Goal: Navigation & Orientation: Find specific page/section

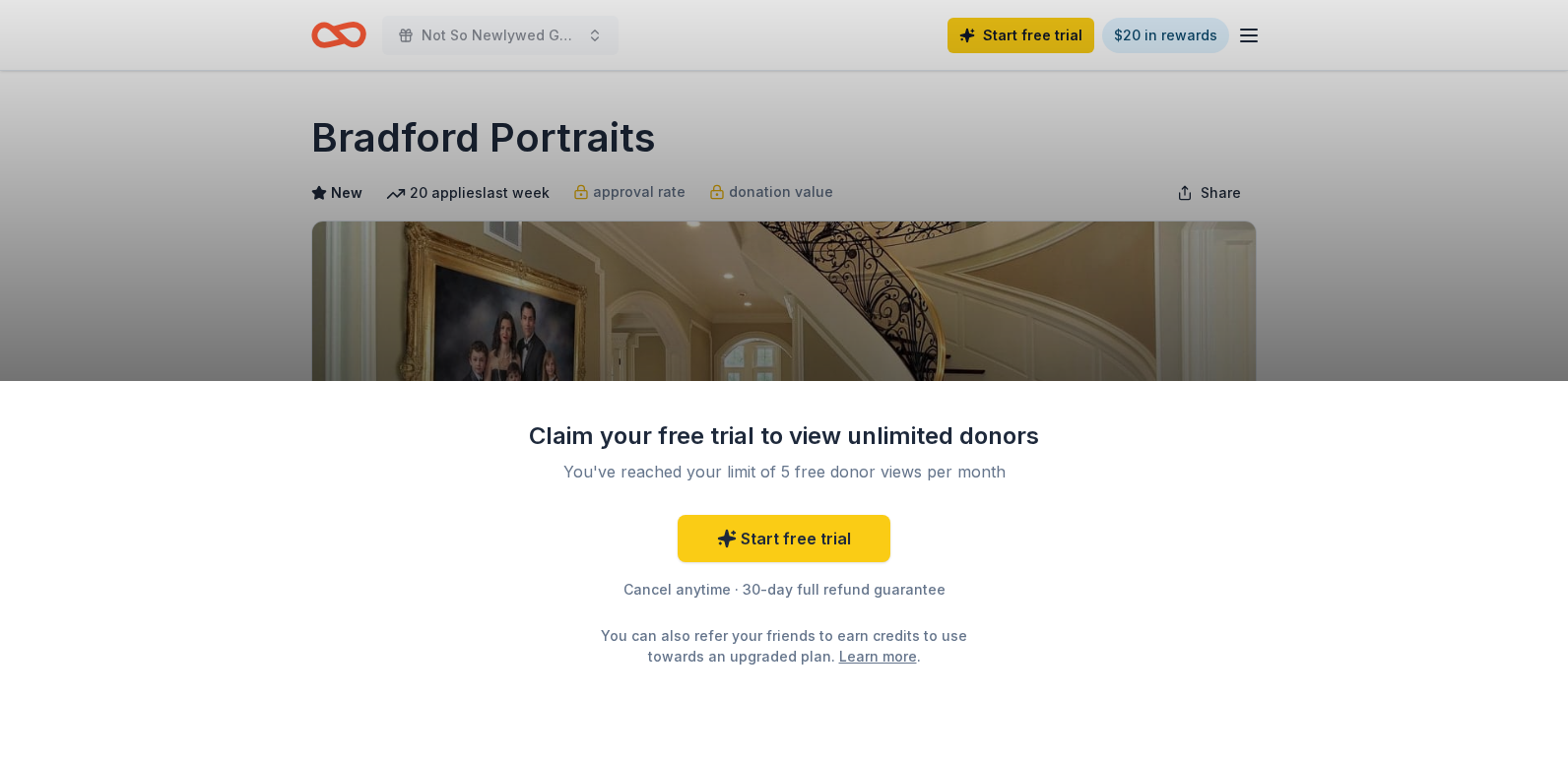
click at [896, 325] on div "Claim your free trial to view unlimited donors You've reached your limit of 5 f…" at bounding box center [784, 381] width 1568 height 762
click at [1301, 256] on div "Claim your free trial to view unlimited donors You've reached your limit of 5 f…" at bounding box center [784, 381] width 1568 height 762
drag, startPoint x: 660, startPoint y: 122, endPoint x: 472, endPoint y: 114, distance: 188.3
click at [472, 114] on div "Claim your free trial to view unlimited donors You've reached your limit of 5 f…" at bounding box center [784, 381] width 1568 height 762
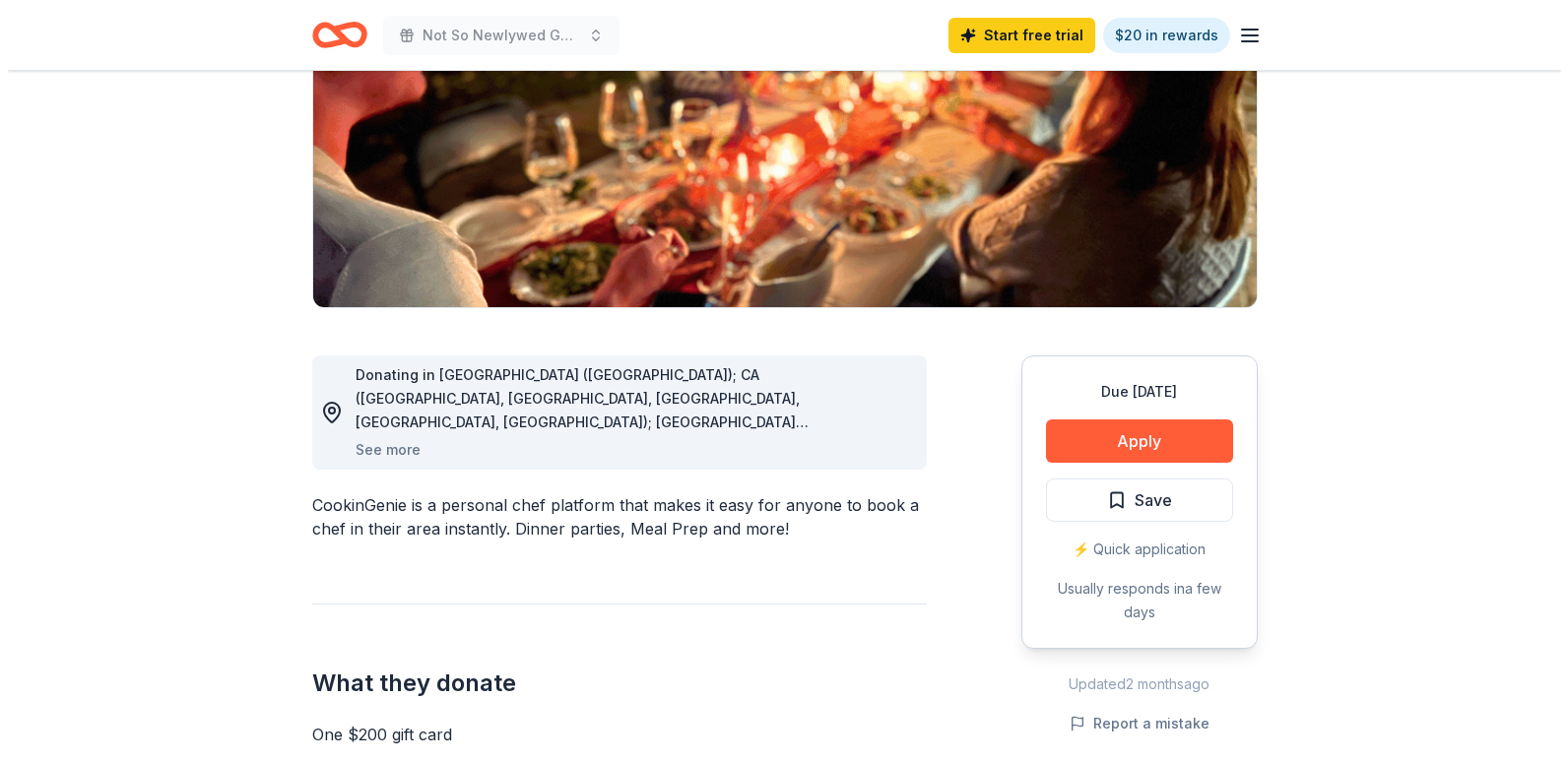
scroll to position [295, 0]
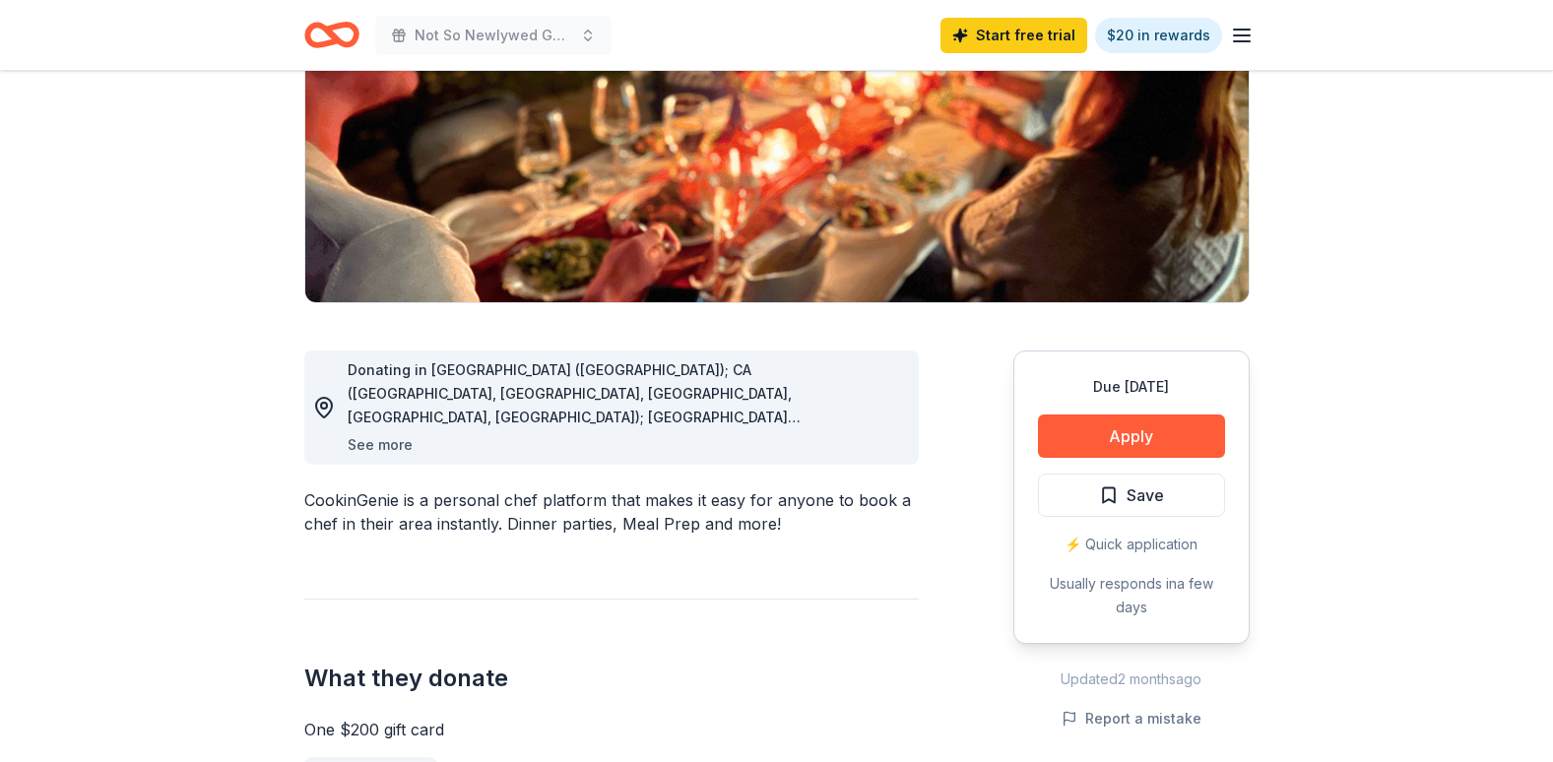
click at [369, 451] on button "See more" at bounding box center [380, 445] width 65 height 24
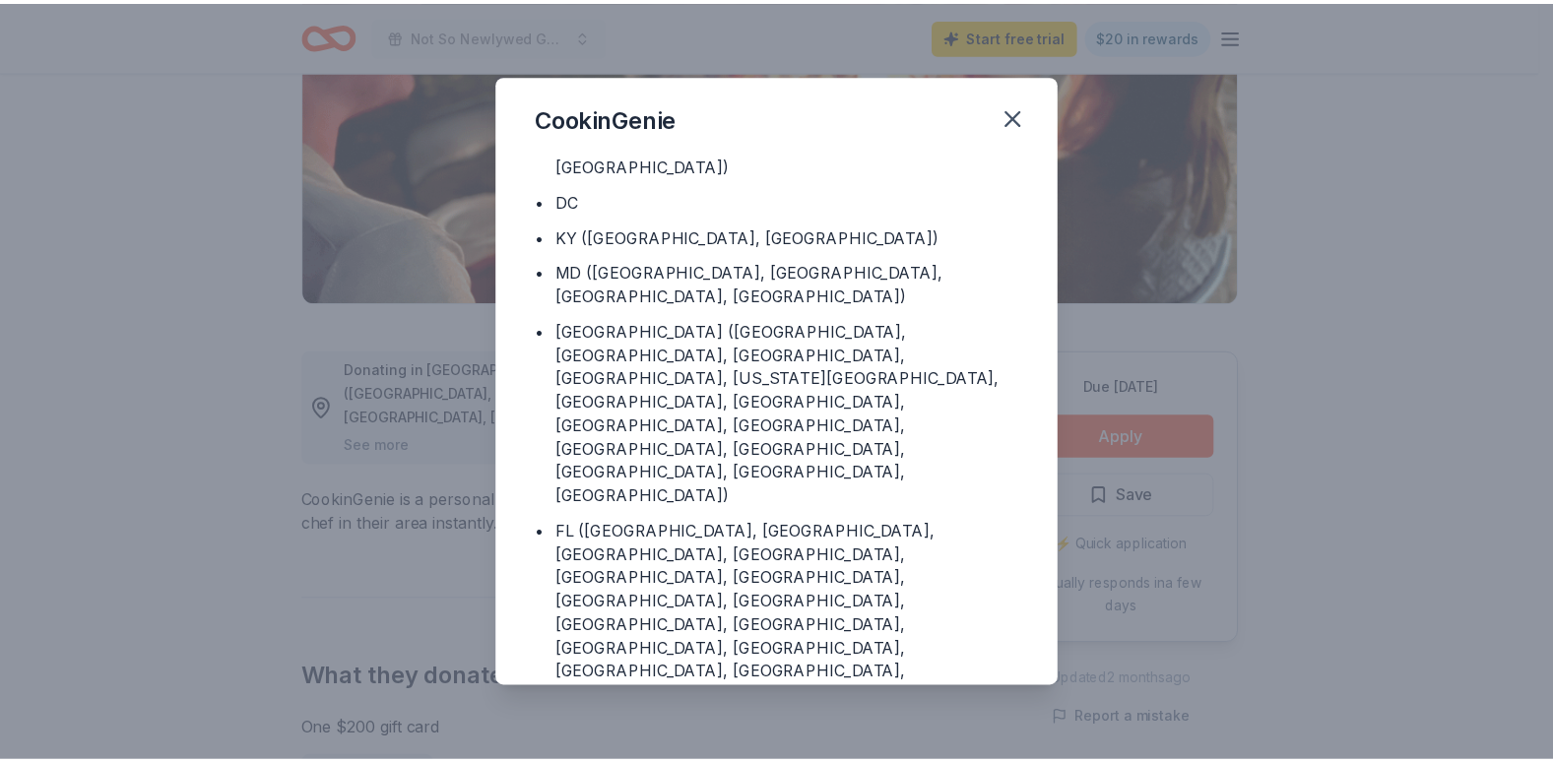
scroll to position [199, 0]
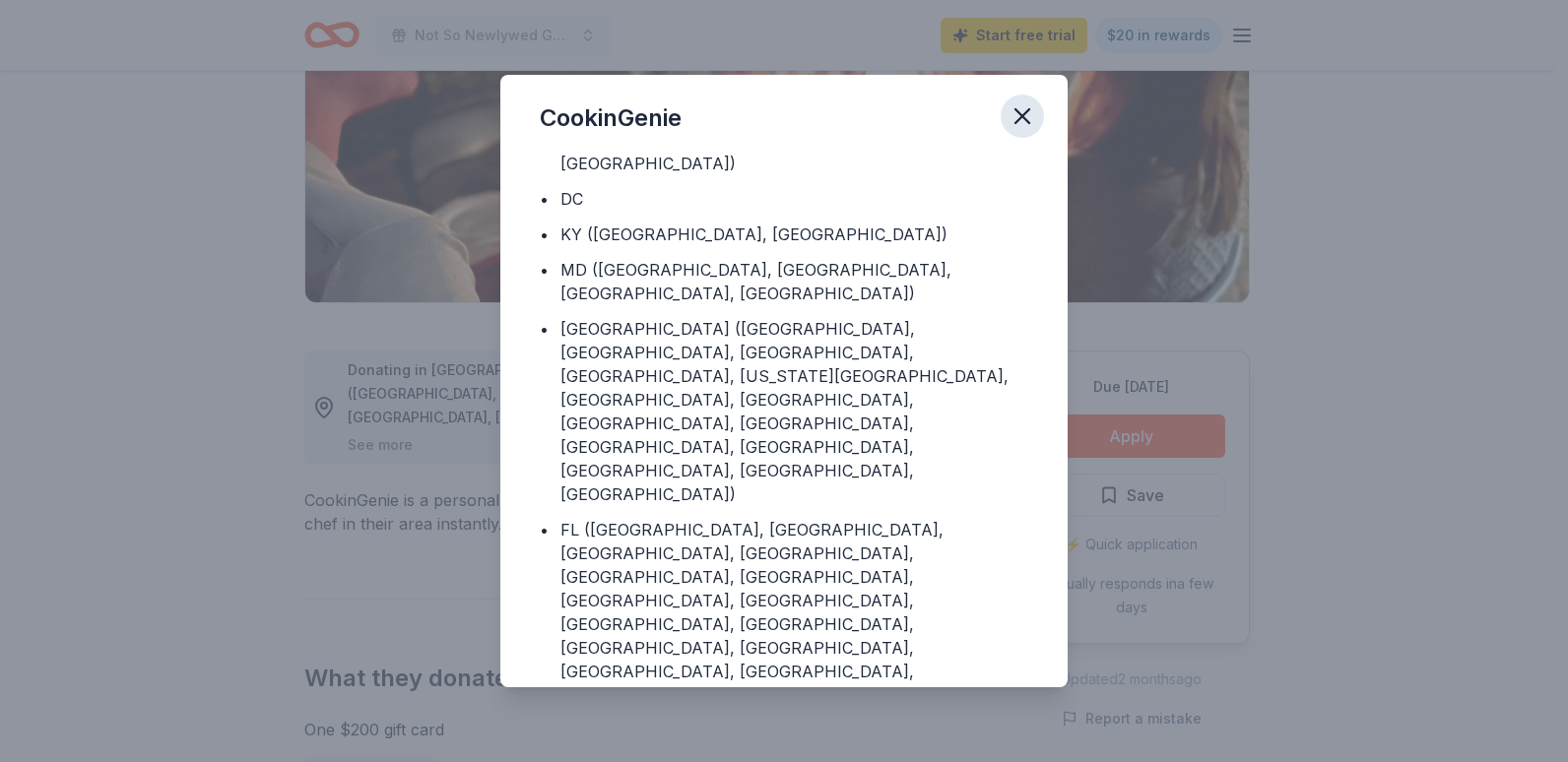
click at [1013, 108] on icon "button" at bounding box center [1023, 116] width 28 height 28
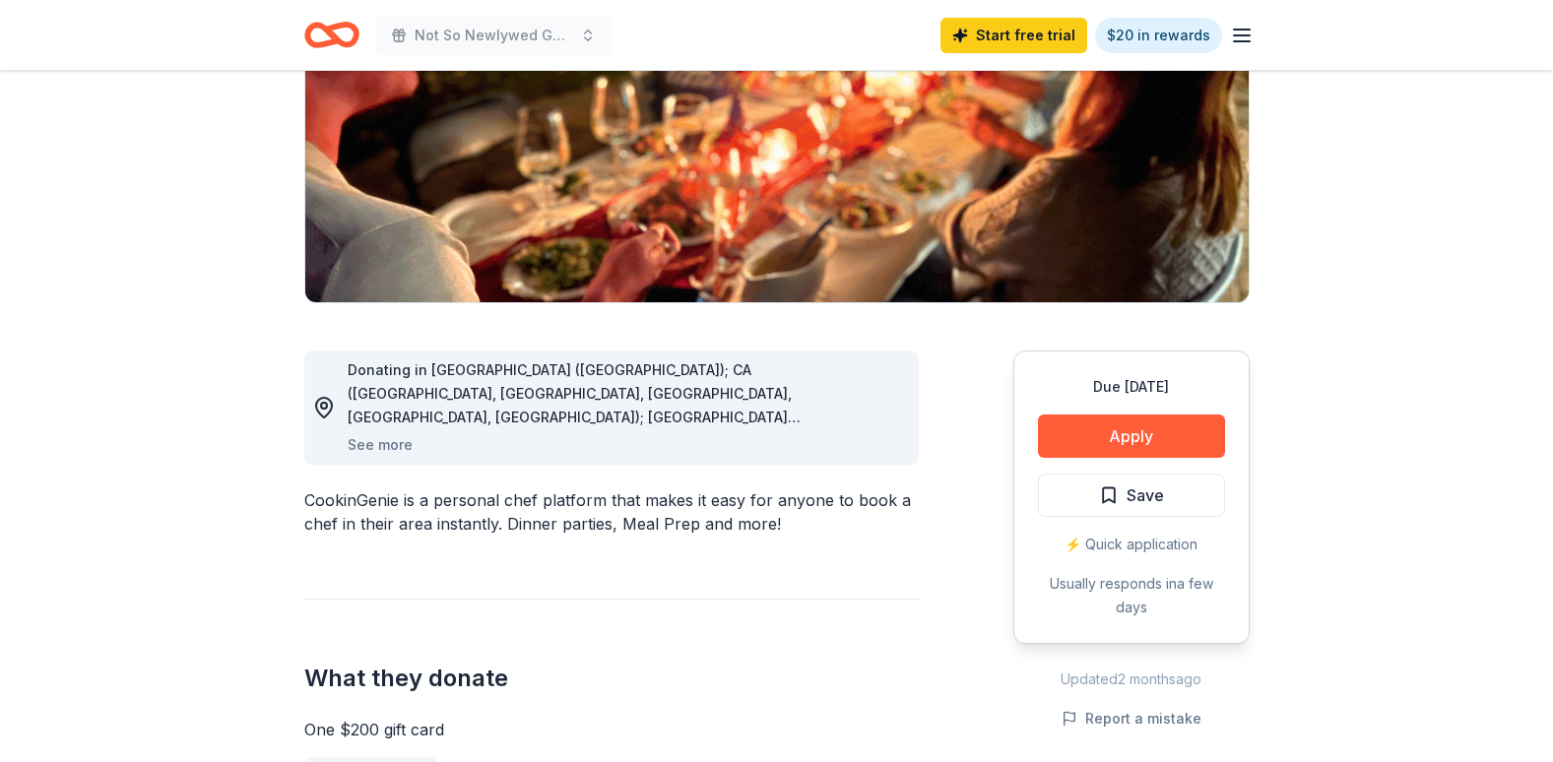
scroll to position [0, 0]
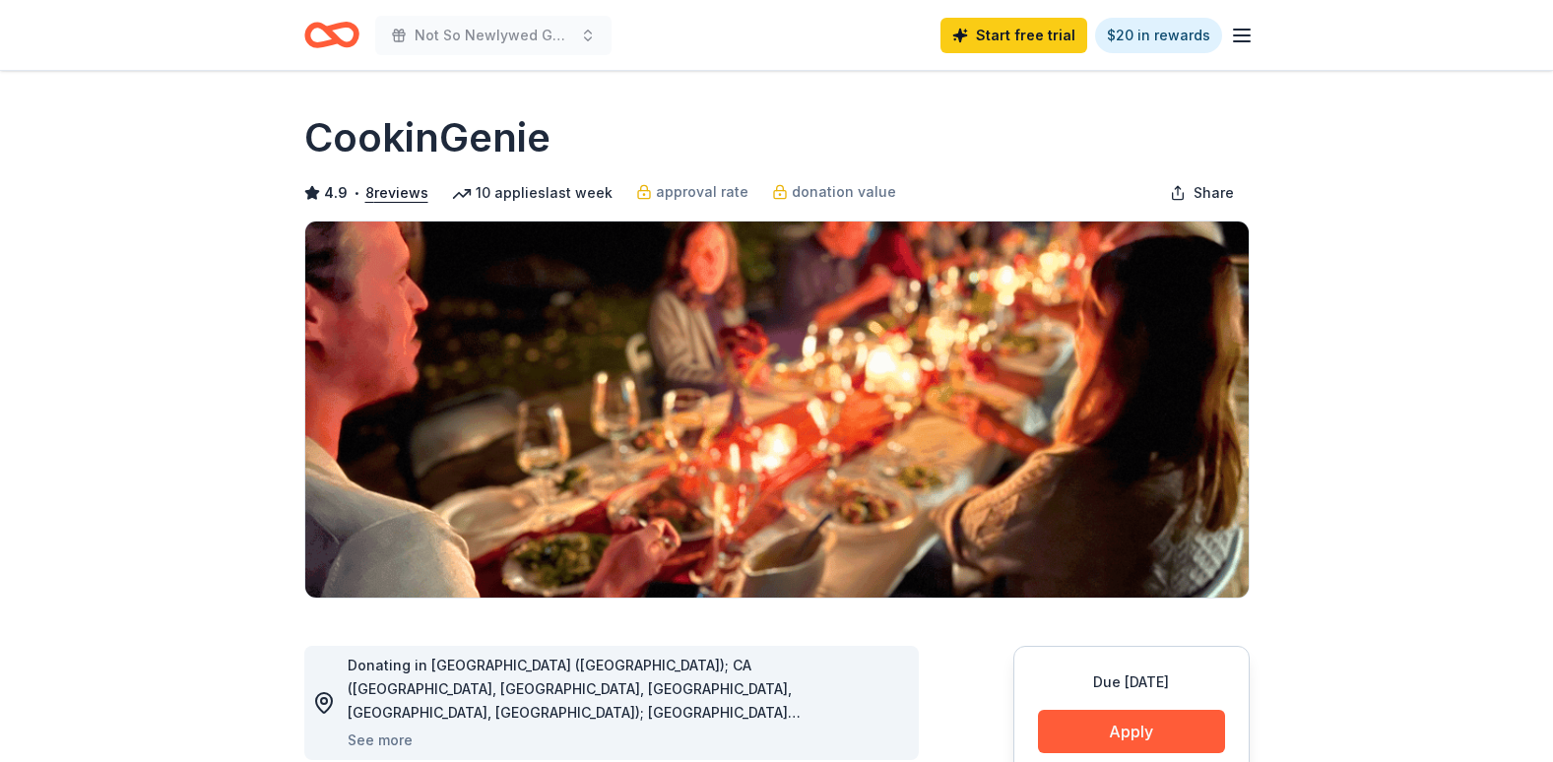
click at [338, 33] on icon "Home" at bounding box center [331, 35] width 55 height 46
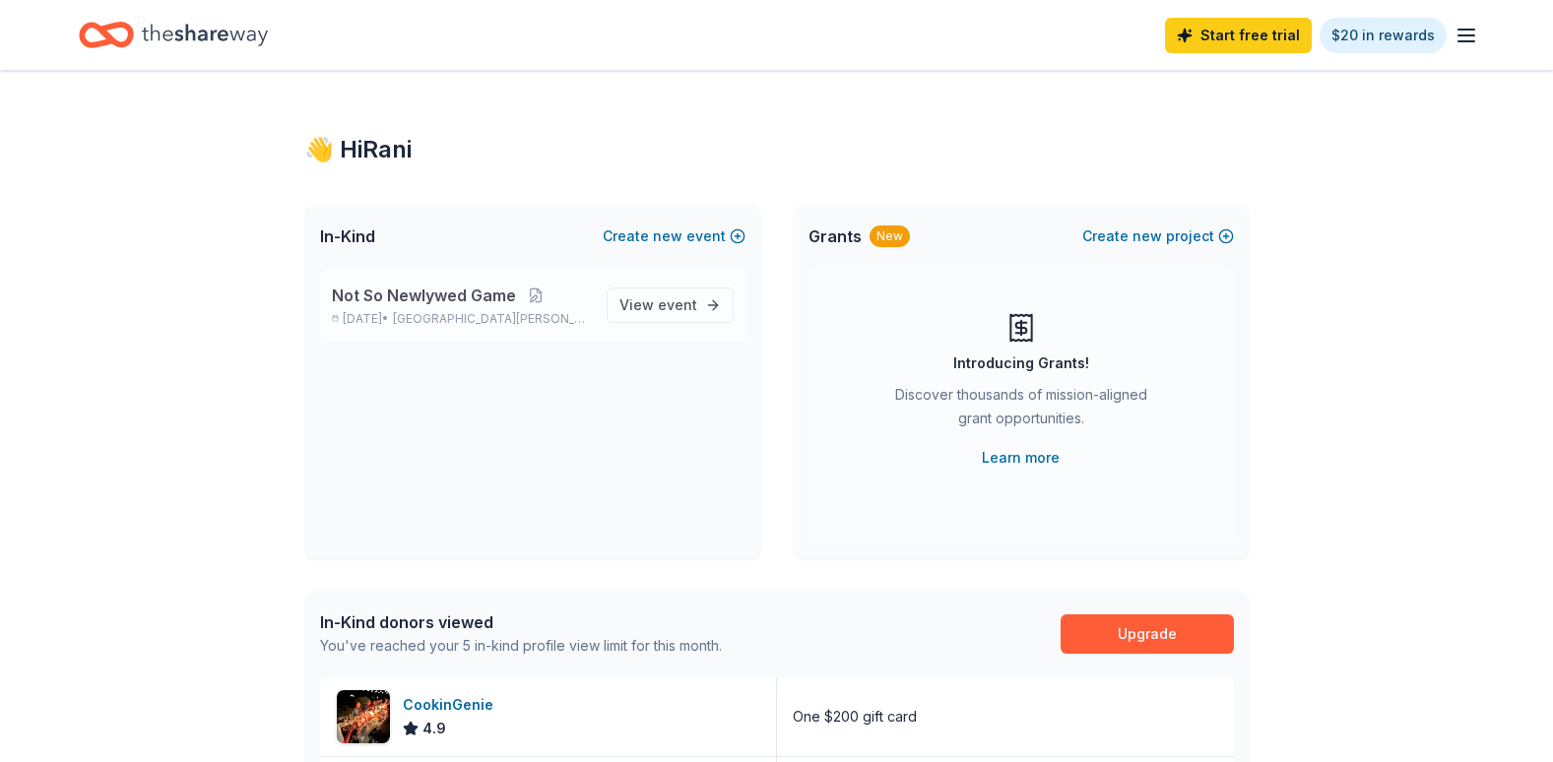
click at [490, 286] on span "Not So Newlywed Game" at bounding box center [424, 296] width 184 height 24
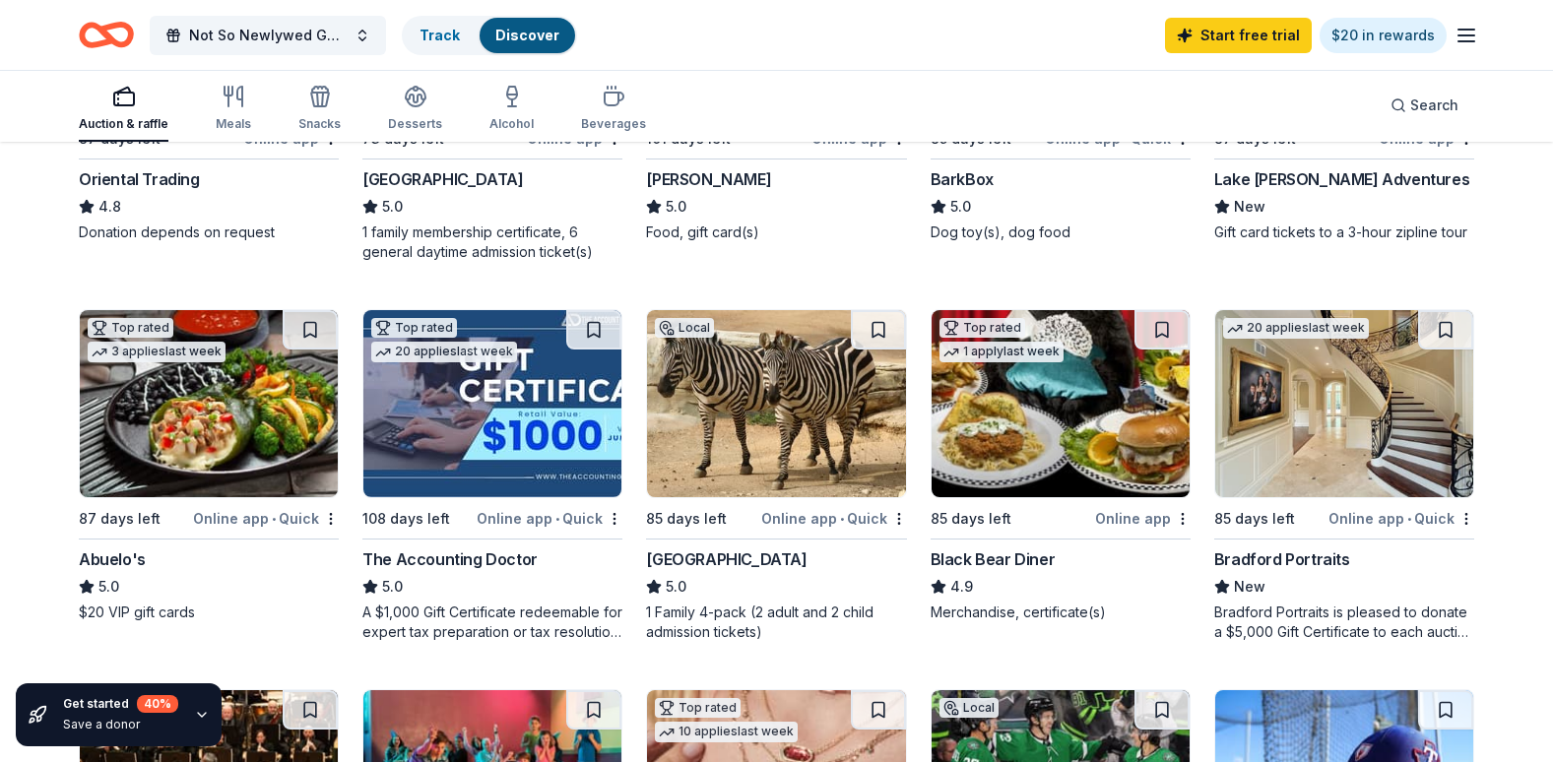
scroll to position [788, 0]
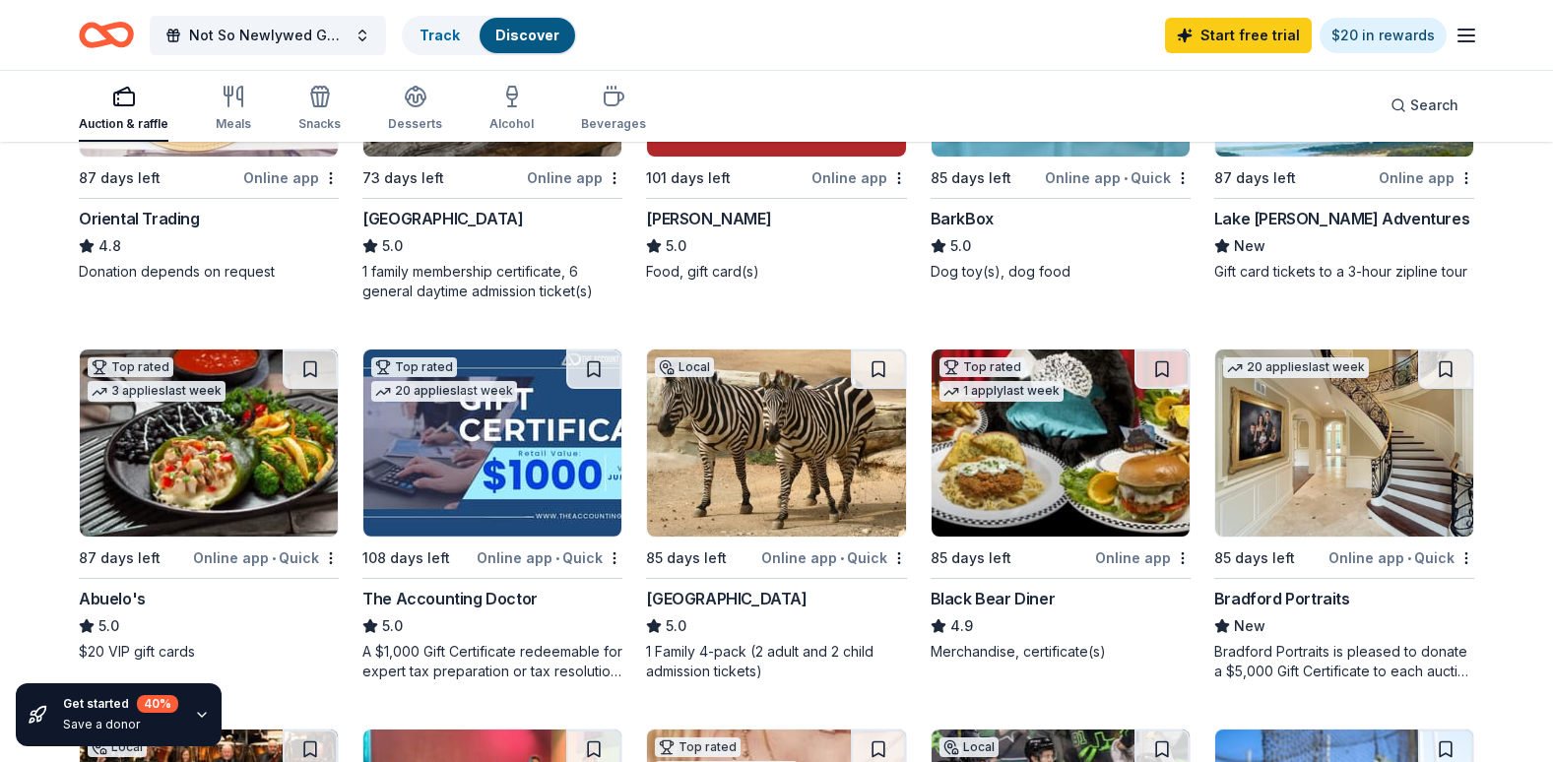
click at [187, 449] on img at bounding box center [209, 443] width 258 height 187
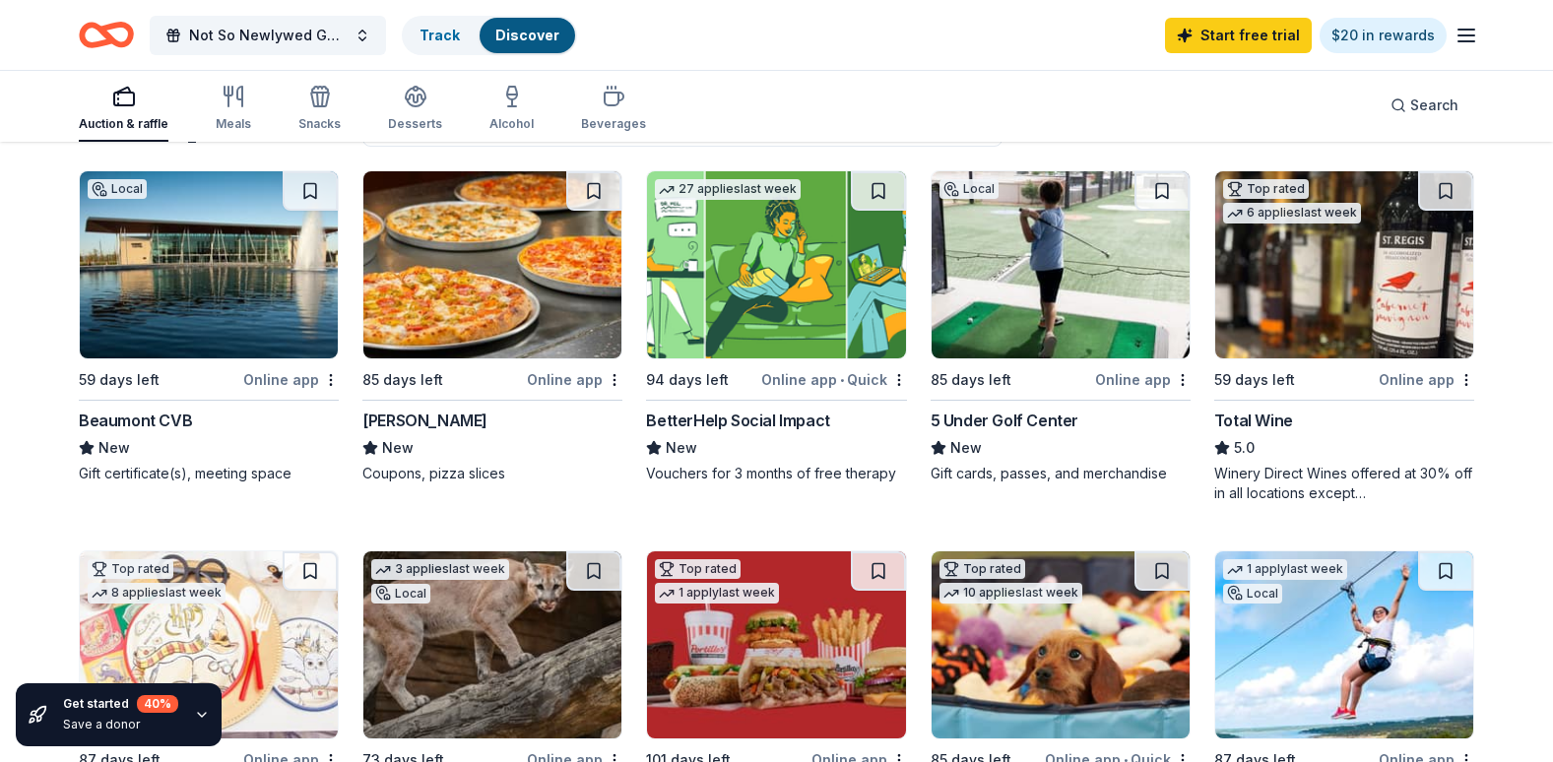
scroll to position [0, 0]
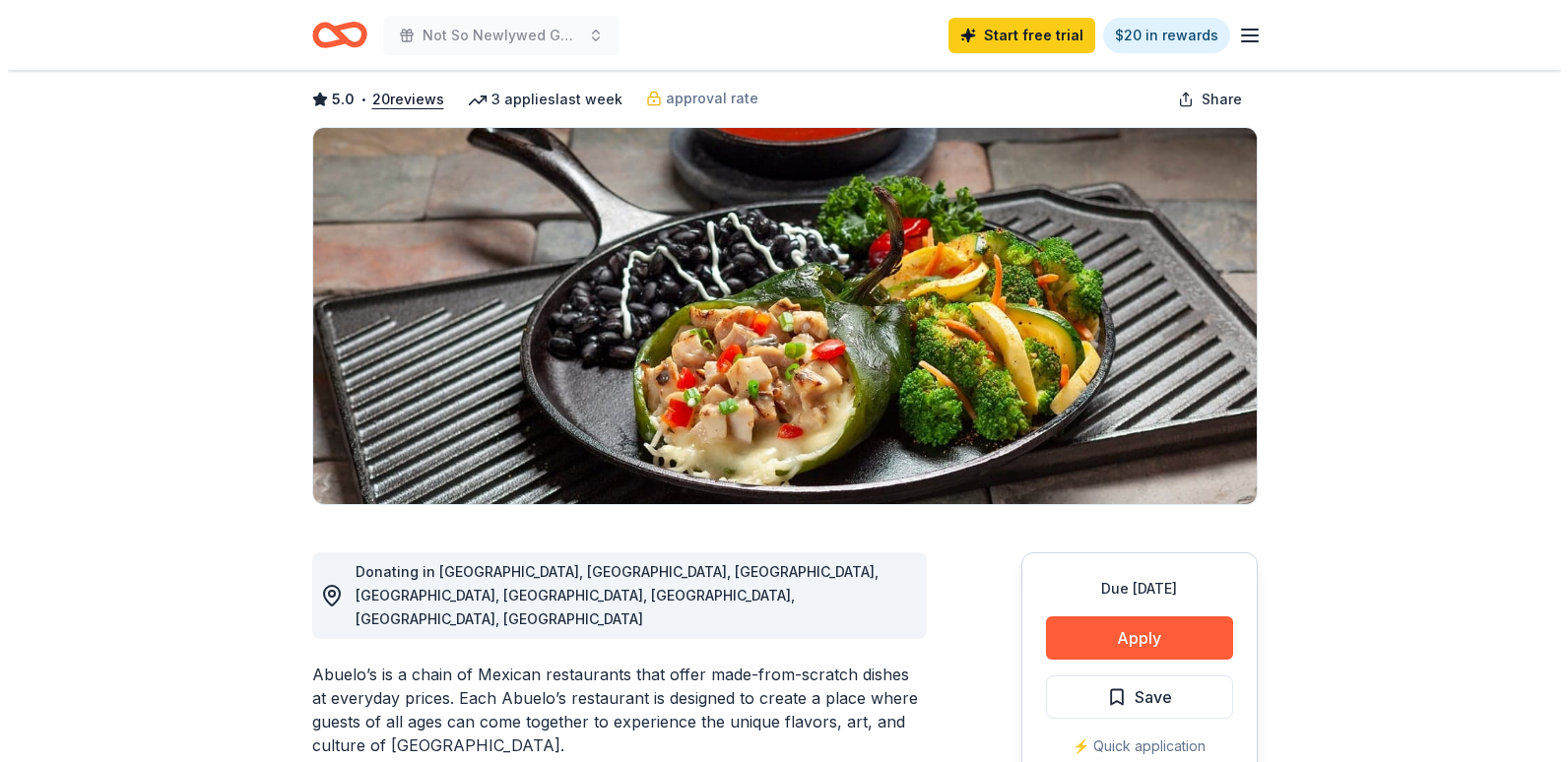
scroll to position [197, 0]
